Goal: Task Accomplishment & Management: Manage account settings

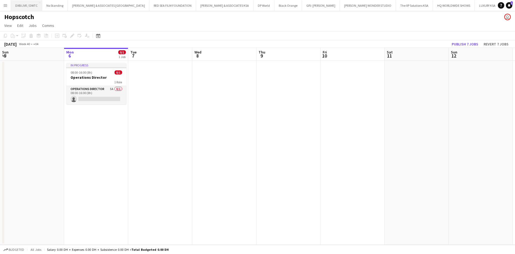
click at [23, 8] on button "DXB LIVE / DWTC Close" at bounding box center [26, 5] width 31 height 10
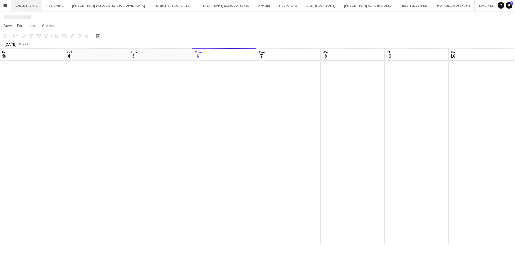
scroll to position [0, 128]
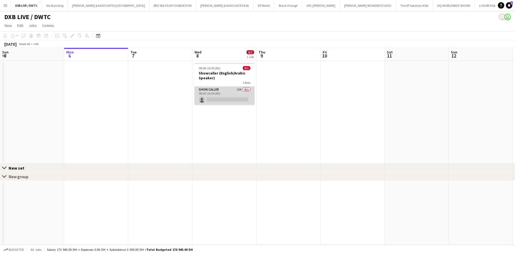
click at [213, 90] on app-card-role "Show Caller 10A 0/1 08:00-16:00 (8h) single-neutral-actions" at bounding box center [225, 95] width 60 height 18
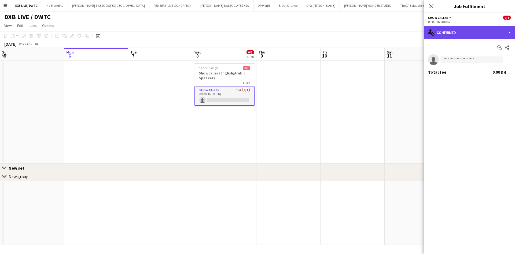
click at [473, 37] on div "single-neutral-actions-check-2 Confirmed" at bounding box center [469, 32] width 91 height 13
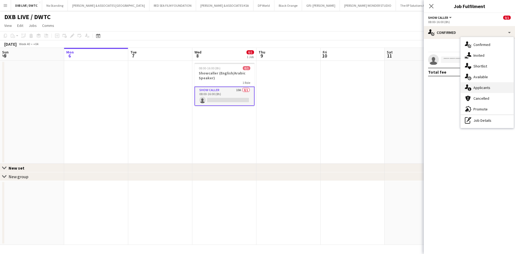
click at [501, 85] on div "single-neutral-actions-information Applicants" at bounding box center [487, 87] width 53 height 11
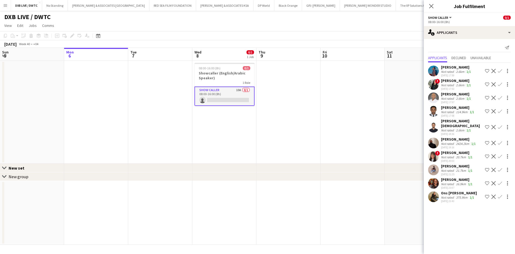
click at [450, 73] on div "Not rated" at bounding box center [448, 71] width 14 height 4
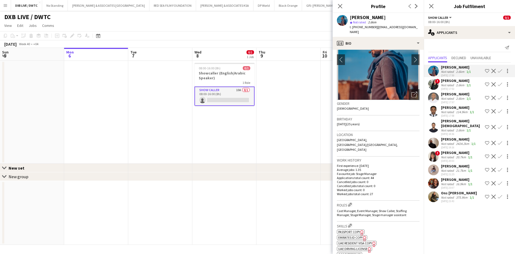
scroll to position [0, 0]
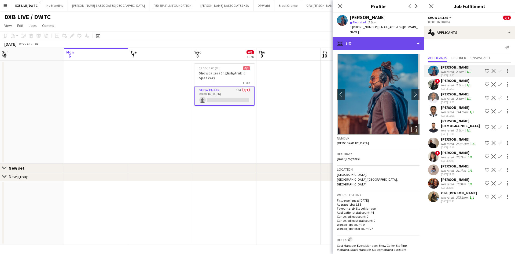
click at [359, 38] on div "profile Bio" at bounding box center [378, 43] width 91 height 13
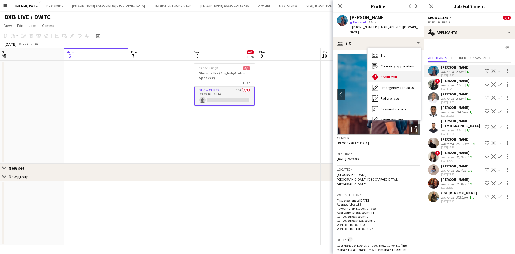
click at [382, 74] on span "About you" at bounding box center [389, 76] width 16 height 5
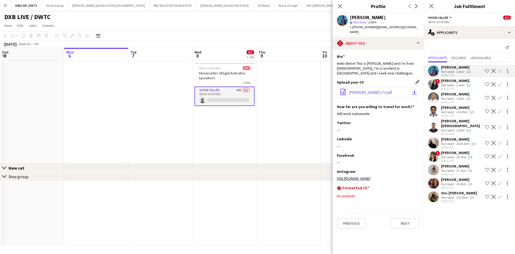
click at [379, 90] on span "Yousef Al-Hashemi CV.pdf" at bounding box center [370, 92] width 43 height 4
click at [492, 70] on app-icon "Decline" at bounding box center [494, 71] width 4 height 4
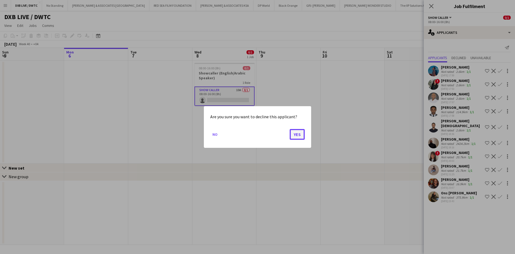
click at [302, 138] on button "Yes" at bounding box center [297, 134] width 15 height 11
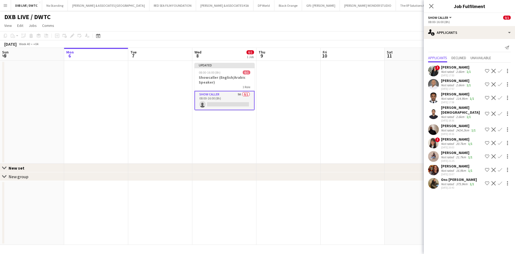
click at [445, 74] on div "03-10-2025 17:53" at bounding box center [456, 75] width 31 height 3
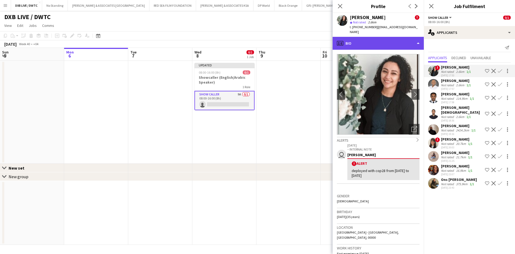
click at [385, 39] on div "profile Bio" at bounding box center [378, 43] width 91 height 13
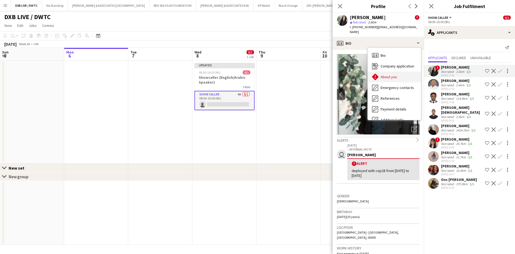
click at [397, 71] on div "About you About you" at bounding box center [394, 76] width 53 height 11
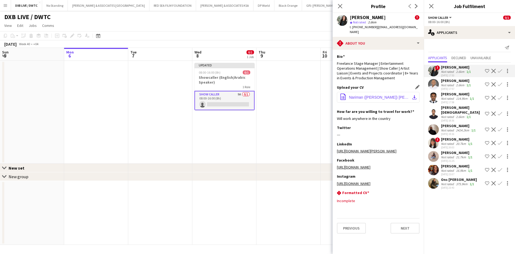
click at [375, 95] on span "Nariman (Nora) Hanna resume.pdf" at bounding box center [379, 97] width 61 height 4
click at [451, 83] on div "[PERSON_NAME]" at bounding box center [456, 80] width 31 height 5
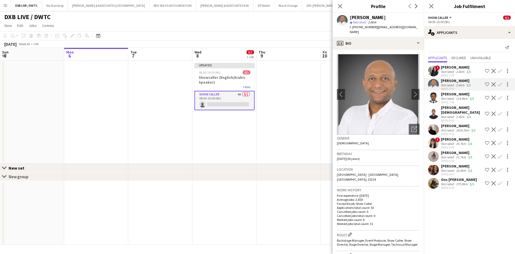
click at [457, 100] on div "114.9km" at bounding box center [462, 98] width 14 height 4
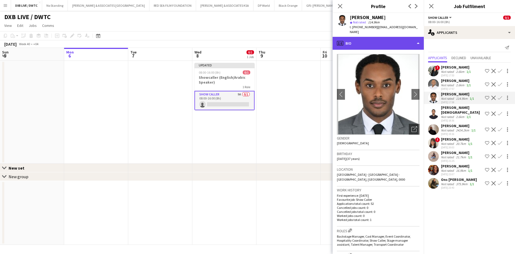
click at [384, 40] on div "profile Bio" at bounding box center [378, 43] width 91 height 13
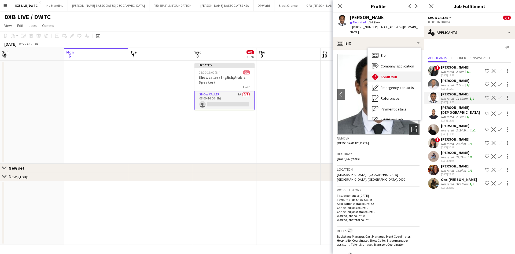
click at [394, 75] on div "About you About you" at bounding box center [394, 76] width 53 height 11
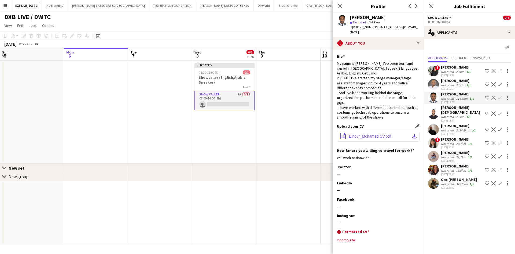
click at [387, 131] on button "office-file-sheet Elnour_Mohamed CV.pdf download-bottom" at bounding box center [378, 136] width 83 height 11
click at [451, 118] on div "! Nariman Hanna Not rated 2.6km 1/1 03-10-2025 17:53 Shortlist crew Decline Con…" at bounding box center [469, 127] width 91 height 128
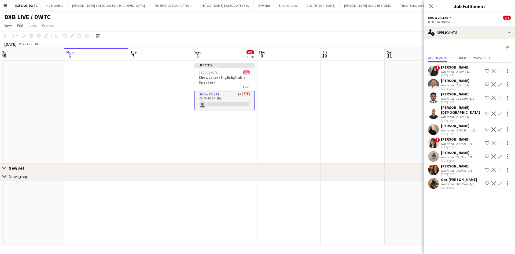
click at [451, 115] on div "Not rated" at bounding box center [448, 117] width 14 height 4
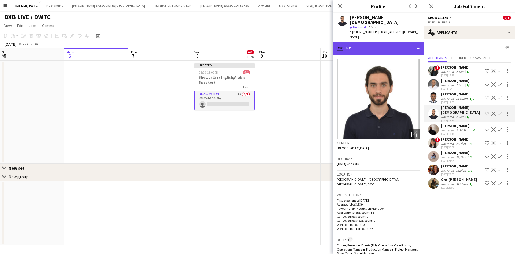
click at [380, 42] on div "profile Bio" at bounding box center [378, 48] width 91 height 13
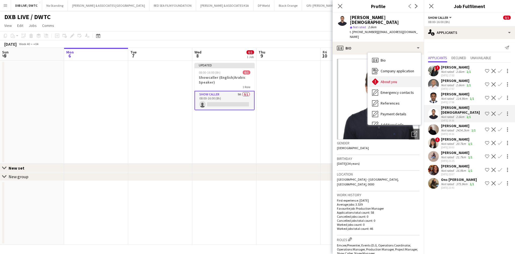
click at [397, 76] on div "About you About you" at bounding box center [394, 81] width 53 height 11
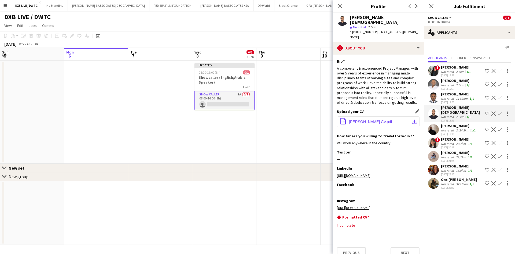
click at [367, 116] on button "office-file-sheet Issam Kabbara CV.pdf download-bottom" at bounding box center [378, 121] width 83 height 11
click at [451, 132] on div "03-10-2025 19:16" at bounding box center [459, 133] width 36 height 3
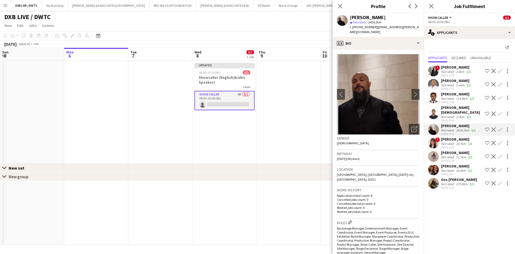
click at [451, 115] on div "Not rated" at bounding box center [448, 117] width 14 height 4
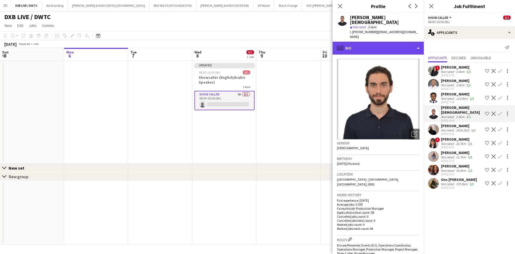
click at [352, 42] on div "profile Bio" at bounding box center [378, 48] width 91 height 13
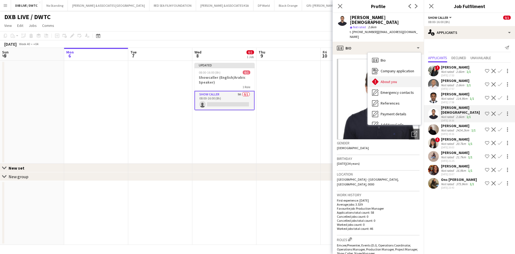
click at [391, 79] on span "About you" at bounding box center [389, 81] width 16 height 5
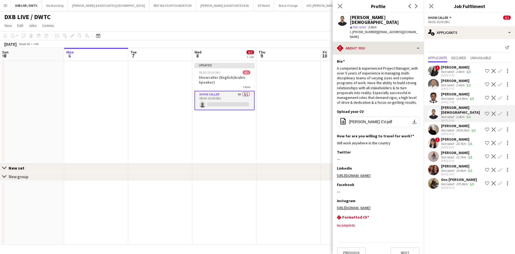
drag, startPoint x: 383, startPoint y: 30, endPoint x: 386, endPoint y: 33, distance: 4.1
click at [384, 30] on div "Issam Kabbara star Not rated 2.6km t. +971501998812 | issamkabbara@hotmail.com" at bounding box center [378, 27] width 91 height 29
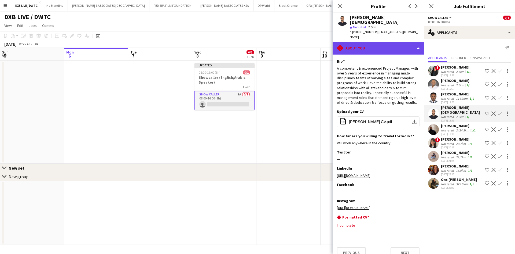
click at [392, 42] on div "rhombus-alert About you" at bounding box center [378, 48] width 91 height 13
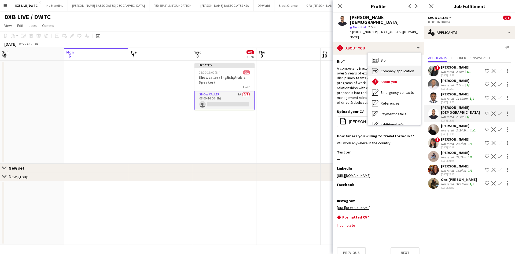
click at [409, 68] on span "Company application" at bounding box center [398, 70] width 34 height 5
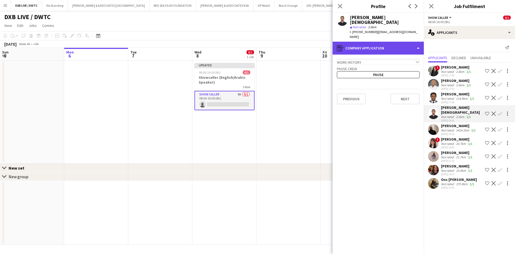
click at [392, 44] on div "register Company application" at bounding box center [378, 48] width 91 height 13
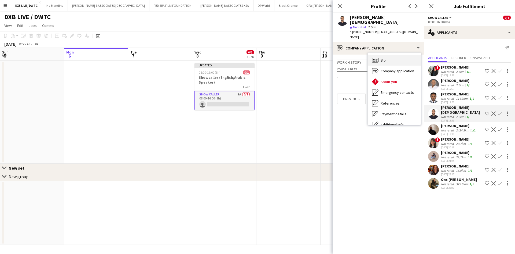
click at [397, 55] on div "Bio Bio" at bounding box center [394, 60] width 53 height 11
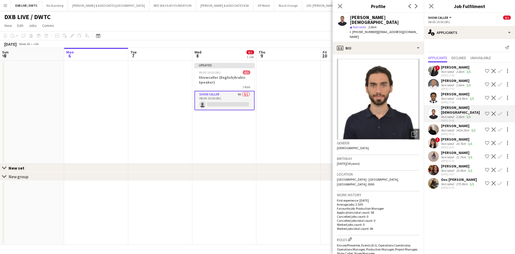
click at [452, 177] on div "Ons [PERSON_NAME]" at bounding box center [459, 179] width 36 height 5
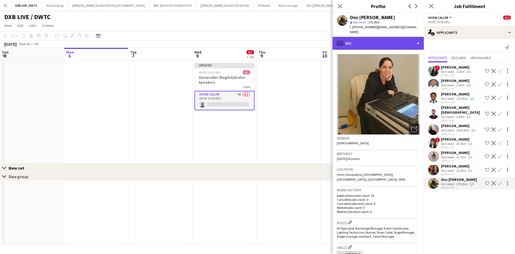
click at [380, 43] on div "profile Bio" at bounding box center [378, 43] width 91 height 13
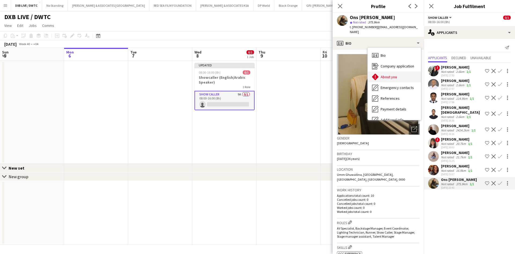
click at [388, 74] on span "About you" at bounding box center [389, 76] width 16 height 5
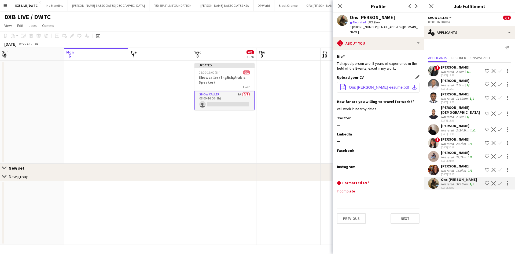
click at [387, 85] on span "Ons Ben Mohamed -resume.pdf" at bounding box center [379, 87] width 60 height 4
click at [456, 163] on div "[PERSON_NAME]" at bounding box center [457, 165] width 32 height 5
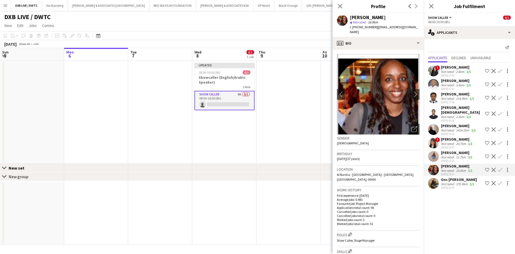
click at [453, 155] on div "Not rated" at bounding box center [448, 157] width 14 height 4
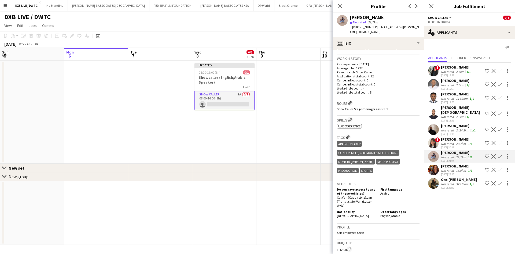
scroll to position [58, 0]
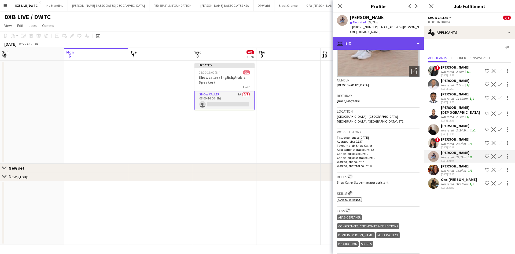
click at [347, 38] on div "profile Bio" at bounding box center [378, 43] width 91 height 13
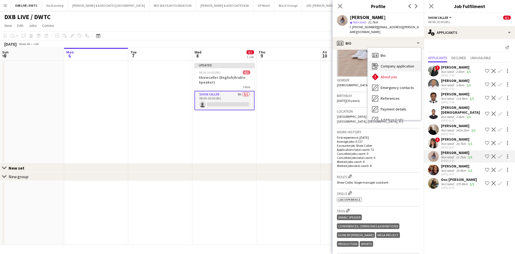
click at [391, 64] on span "Company application" at bounding box center [398, 66] width 34 height 5
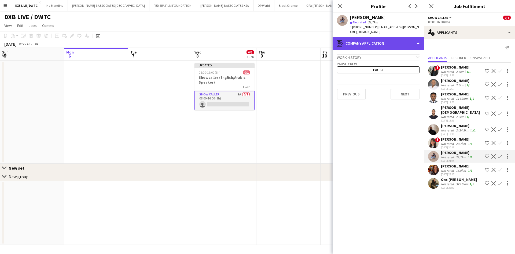
click at [388, 43] on div "register Company application" at bounding box center [378, 43] width 91 height 13
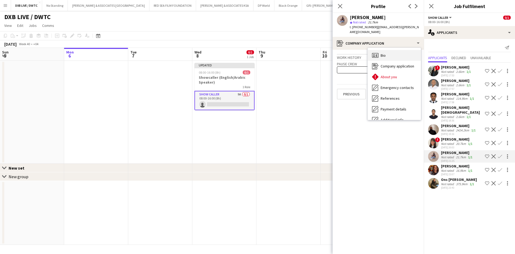
click at [390, 50] on div "Bio Bio" at bounding box center [394, 55] width 53 height 11
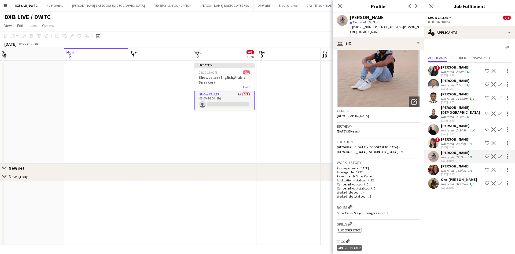
scroll to position [27, 0]
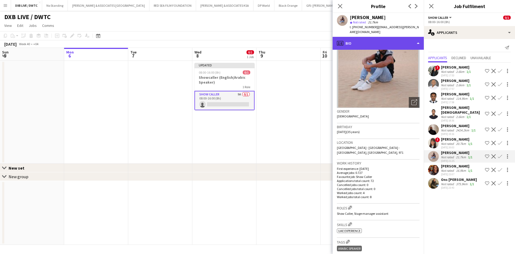
click at [365, 41] on div "profile Bio" at bounding box center [378, 43] width 91 height 13
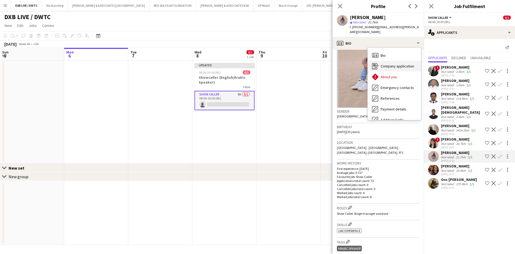
click at [383, 64] on span "Company application" at bounding box center [398, 66] width 34 height 5
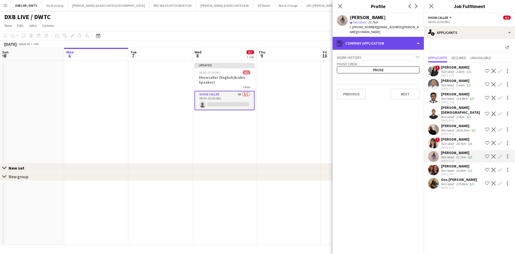
click at [377, 42] on div "register Company application" at bounding box center [378, 43] width 91 height 13
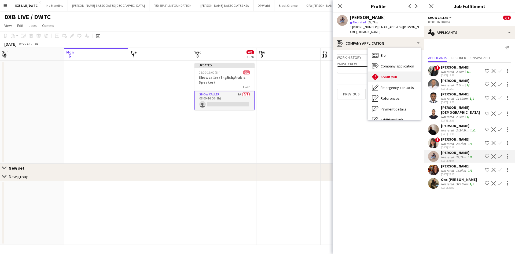
click at [385, 74] on span "About you" at bounding box center [389, 76] width 16 height 5
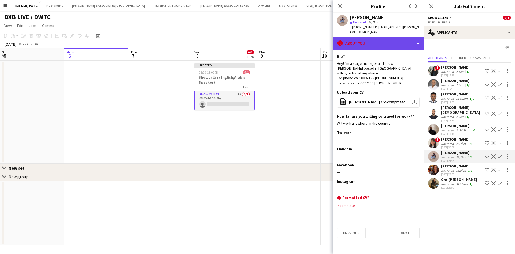
click at [384, 43] on div "rhombus-alert About you" at bounding box center [378, 43] width 91 height 13
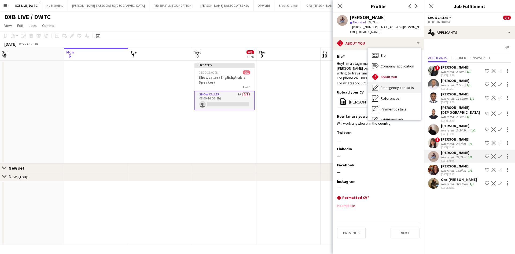
click at [399, 87] on div "Emergency contacts Emergency contacts" at bounding box center [394, 87] width 53 height 11
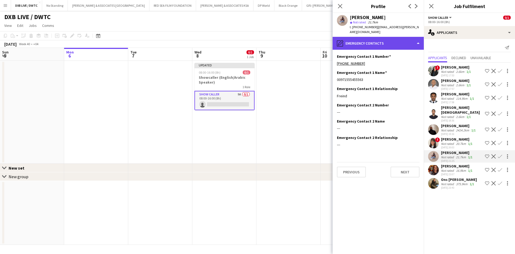
click at [391, 42] on div "pencil4 Emergency contacts" at bounding box center [378, 43] width 91 height 13
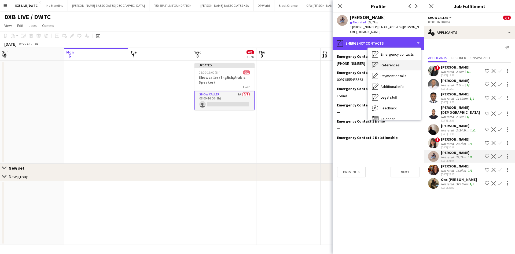
scroll to position [40, 0]
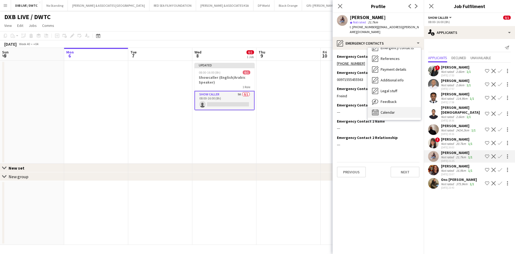
click at [397, 107] on div "Calendar Calendar" at bounding box center [394, 112] width 53 height 11
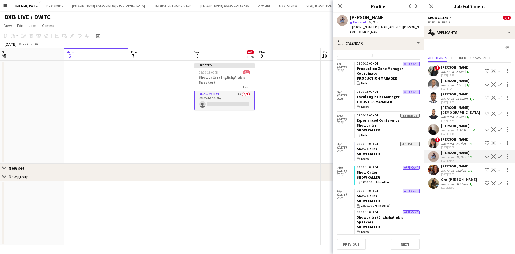
scroll to position [0, 0]
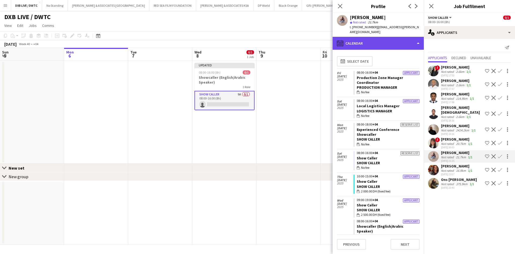
click at [358, 39] on div "calendar-full Calendar" at bounding box center [378, 43] width 91 height 13
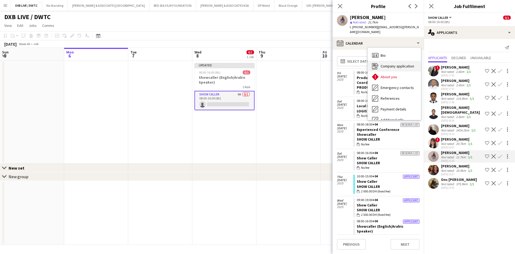
click at [390, 64] on span "Company application" at bounding box center [398, 66] width 34 height 5
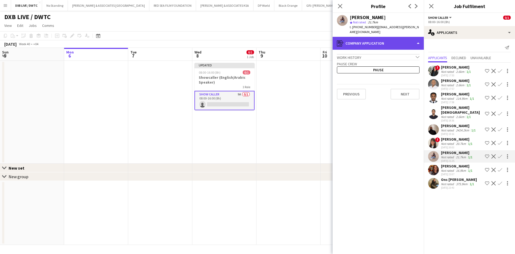
click at [386, 40] on div "register Company application" at bounding box center [378, 43] width 91 height 13
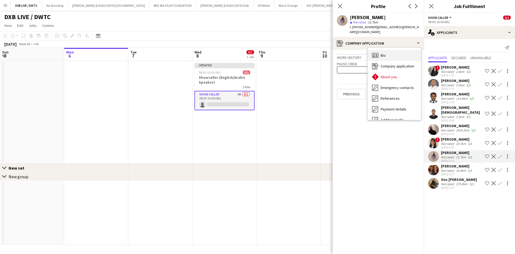
click at [390, 53] on div "Bio Bio" at bounding box center [394, 55] width 53 height 11
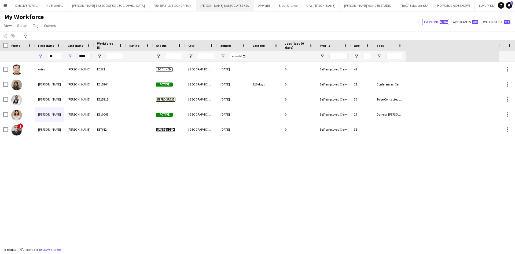
click at [196, 6] on button "RICHARD ATTIAS & ASSOCIATES KSA Close" at bounding box center [224, 5] width 57 height 10
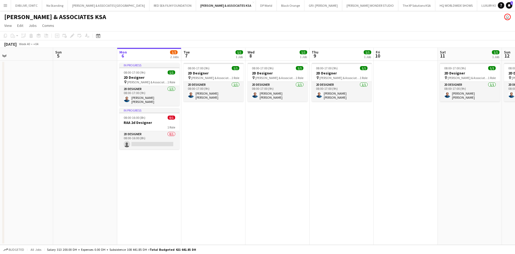
scroll to position [0, 135]
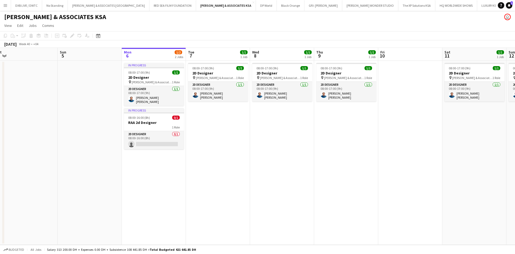
drag, startPoint x: 284, startPoint y: 154, endPoint x: 342, endPoint y: 132, distance: 61.7
click at [342, 132] on app-calendar-viewport "Thu 2 Fri 3 Sat 4 Sun 5 Mon 6 1/2 2 Jobs Tue 7 1/1 1 Job Wed 8 1/1 1 Job Thu 9 …" at bounding box center [257, 146] width 515 height 197
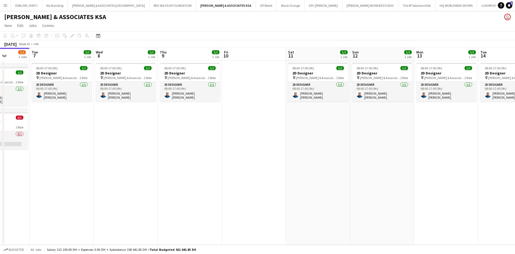
drag, startPoint x: 341, startPoint y: 133, endPoint x: 184, endPoint y: 133, distance: 156.4
click at [184, 133] on app-calendar-viewport "Sat 4 Sun 5 Mon 6 1/2 2 Jobs Tue 7 1/1 1 Job Wed 8 1/1 1 Job Thu 9 1/1 1 Job Fr…" at bounding box center [257, 146] width 515 height 197
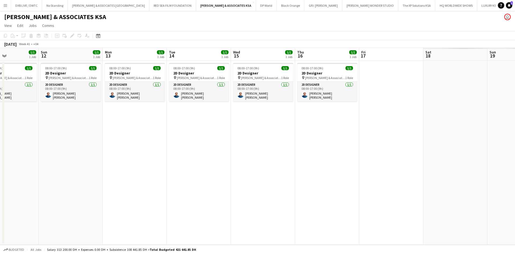
drag, startPoint x: 363, startPoint y: 133, endPoint x: 52, endPoint y: 135, distance: 311.5
click at [52, 135] on app-calendar-viewport "Thu 9 1/1 1 Job Fri 10 Sat 11 1/1 1 Job Sun 12 1/1 1 Job Mon 13 1/1 1 Job Tue 1…" at bounding box center [257, 146] width 515 height 197
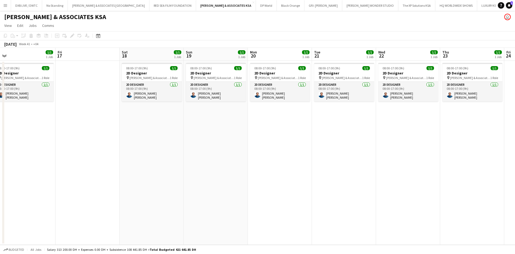
drag, startPoint x: 310, startPoint y: 135, endPoint x: 6, endPoint y: 136, distance: 303.8
click at [6, 136] on app-calendar-viewport "Mon 13 1/1 1 Job Tue 14 1/1 1 Job Wed 15 1/1 1 Job Thu 16 1/1 1 Job Fri 17 Sat …" at bounding box center [257, 146] width 515 height 197
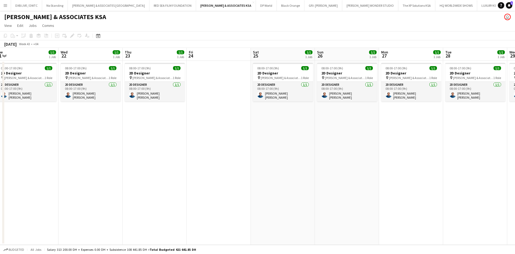
drag, startPoint x: 323, startPoint y: 134, endPoint x: -86, endPoint y: 143, distance: 408.8
click at [0, 143] on html "Menu Boards Boards Boards All jobs Status Workforce Workforce My Workforce Recr…" at bounding box center [257, 127] width 515 height 254
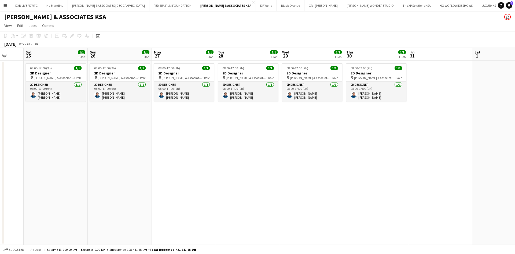
drag, startPoint x: 242, startPoint y: 142, endPoint x: -76, endPoint y: 148, distance: 318.0
click at [0, 148] on html "Menu Boards Boards Boards All jobs Status Workforce Workforce My Workforce Recr…" at bounding box center [257, 127] width 515 height 254
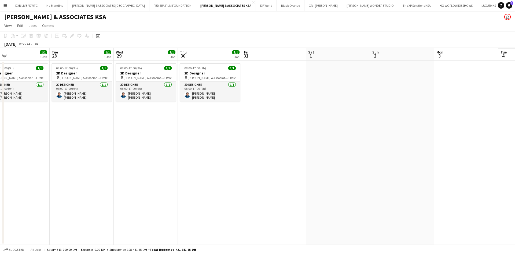
drag, startPoint x: -183, startPoint y: 147, endPoint x: -253, endPoint y: 147, distance: 70.3
click at [0, 147] on html "Menu Boards Boards Boards All jobs Status Workforce Workforce My Workforce Recr…" at bounding box center [257, 127] width 515 height 254
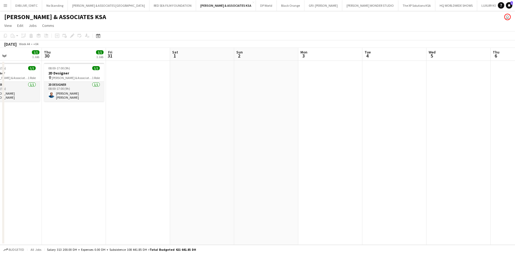
drag, startPoint x: 183, startPoint y: 146, endPoint x: -313, endPoint y: 146, distance: 496.2
click at [0, 146] on html "Menu Boards Boards Boards All jobs Status Workforce Workforce My Workforce Recr…" at bounding box center [257, 127] width 515 height 254
drag, startPoint x: 163, startPoint y: 145, endPoint x: -209, endPoint y: 112, distance: 373.1
click at [0, 112] on html "Menu Boards Boards Boards All jobs Status Workforce Workforce My Workforce Recr…" at bounding box center [257, 127] width 515 height 254
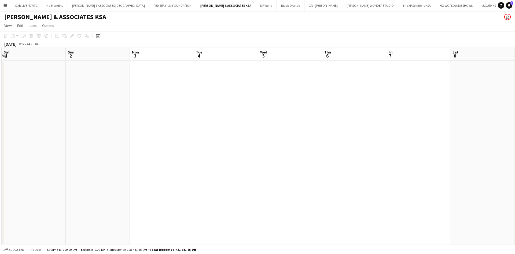
drag, startPoint x: 303, startPoint y: 114, endPoint x: 9, endPoint y: 115, distance: 293.8
click at [9, 115] on app-calendar-viewport "Wed 29 1/1 1 Job Thu 30 1/1 1 Job Fri 31 Sat 1 Sun 2 Mon 3 Tue 4 Wed 5 Thu 6 Fr…" at bounding box center [257, 146] width 515 height 197
drag, startPoint x: 336, startPoint y: 119, endPoint x: -4, endPoint y: 119, distance: 339.7
click at [0, 119] on html "Menu Boards Boards Boards All jobs Status Workforce Workforce My Workforce Recr…" at bounding box center [257, 127] width 515 height 254
drag, startPoint x: 175, startPoint y: 120, endPoint x: -79, endPoint y: 129, distance: 254.8
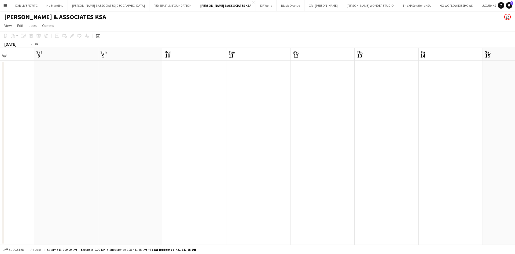
click at [0, 129] on html "Menu Boards Boards Boards All jobs Status Workforce Workforce My Workforce Recr…" at bounding box center [257, 127] width 515 height 254
drag, startPoint x: 191, startPoint y: 110, endPoint x: 56, endPoint y: 98, distance: 135.8
click at [0, 114] on html "Menu Boards Boards Boards All jobs Status Workforce Workforce My Workforce Recr…" at bounding box center [257, 127] width 515 height 254
drag, startPoint x: 186, startPoint y: 98, endPoint x: 16, endPoint y: 99, distance: 169.3
click at [16, 99] on app-calendar-viewport "Fri 14 Sat 15 Sun 16 Mon 17 Tue 18 Wed 19 Thu 20 Fri 21 Sat 22 Sun 23 Mon 24 Tu…" at bounding box center [257, 146] width 515 height 197
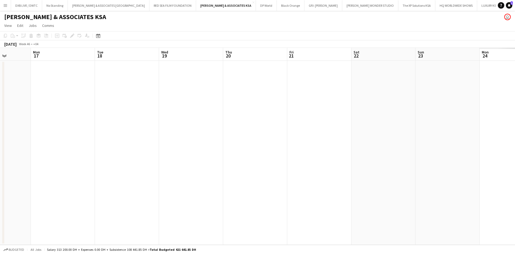
scroll to position [0, 164]
click at [107, 7] on button "RICHARD ATTIAS & ASSOCIATES UAE Close" at bounding box center [109, 5] width 82 height 10
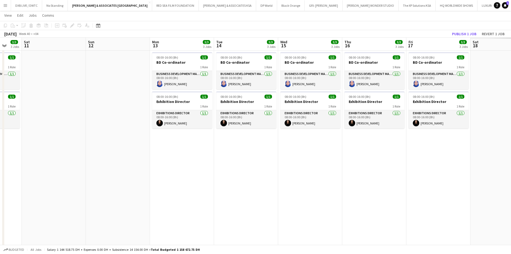
scroll to position [0, 178]
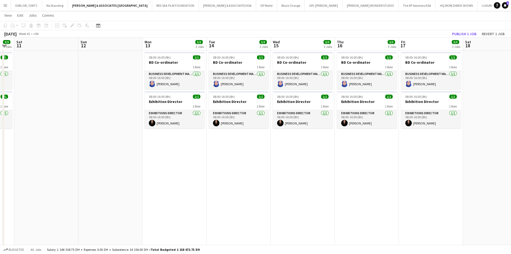
drag, startPoint x: 385, startPoint y: 151, endPoint x: -74, endPoint y: 175, distance: 459.5
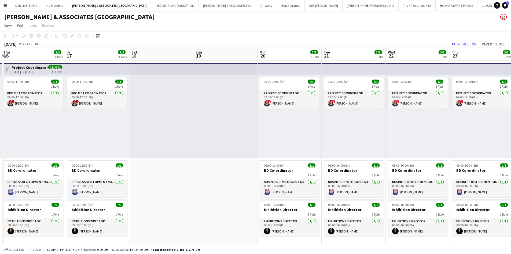
scroll to position [0, 191]
drag, startPoint x: 344, startPoint y: 133, endPoint x: -138, endPoint y: 127, distance: 482.8
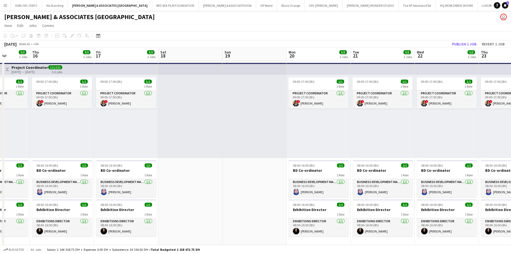
scroll to position [0, 179]
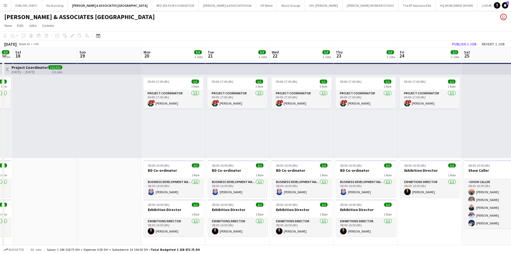
drag, startPoint x: 249, startPoint y: 127, endPoint x: 133, endPoint y: 132, distance: 116.3
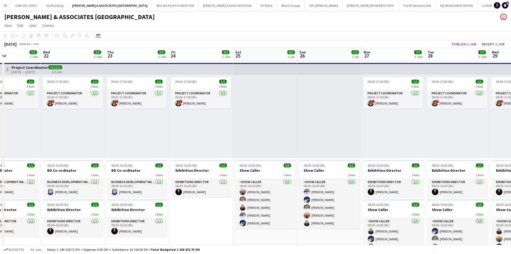
drag, startPoint x: 407, startPoint y: 128, endPoint x: 178, endPoint y: 132, distance: 228.9
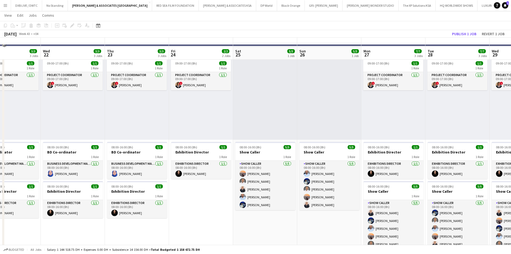
scroll to position [27, 0]
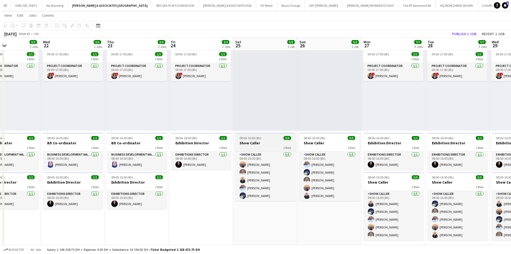
click at [254, 145] on h3 "Show Caller" at bounding box center [265, 142] width 60 height 5
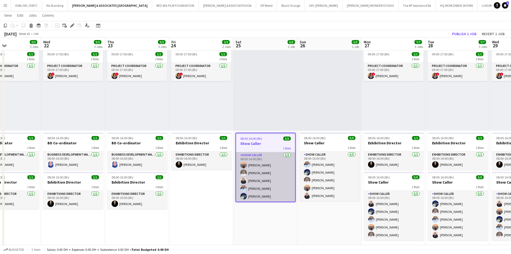
click at [255, 155] on app-card-role "Show Caller 5/5 08:00-16:00 (8h) Dana Alnaji Rami Farouk Razan Siblini WAEL BIT…" at bounding box center [265, 176] width 59 height 49
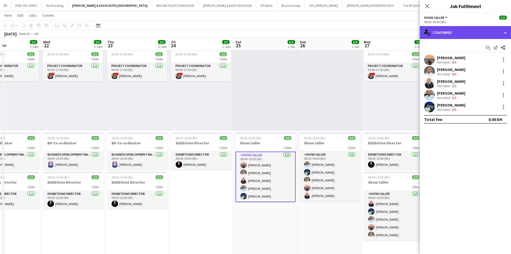
click at [470, 29] on div "single-neutral-actions-check-2 Confirmed" at bounding box center [465, 32] width 91 height 13
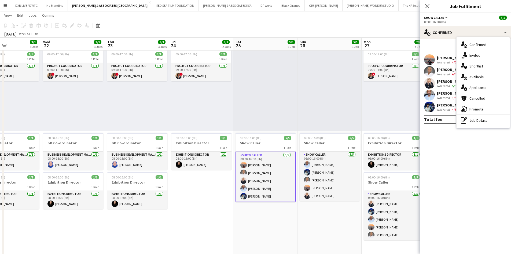
click at [367, 26] on app-toolbar "Copy Paste Paste Ctrl+V Paste with crew Ctrl+Shift+V Paste linked Job Delete Gr…" at bounding box center [255, 25] width 511 height 9
